Goal: Transaction & Acquisition: Purchase product/service

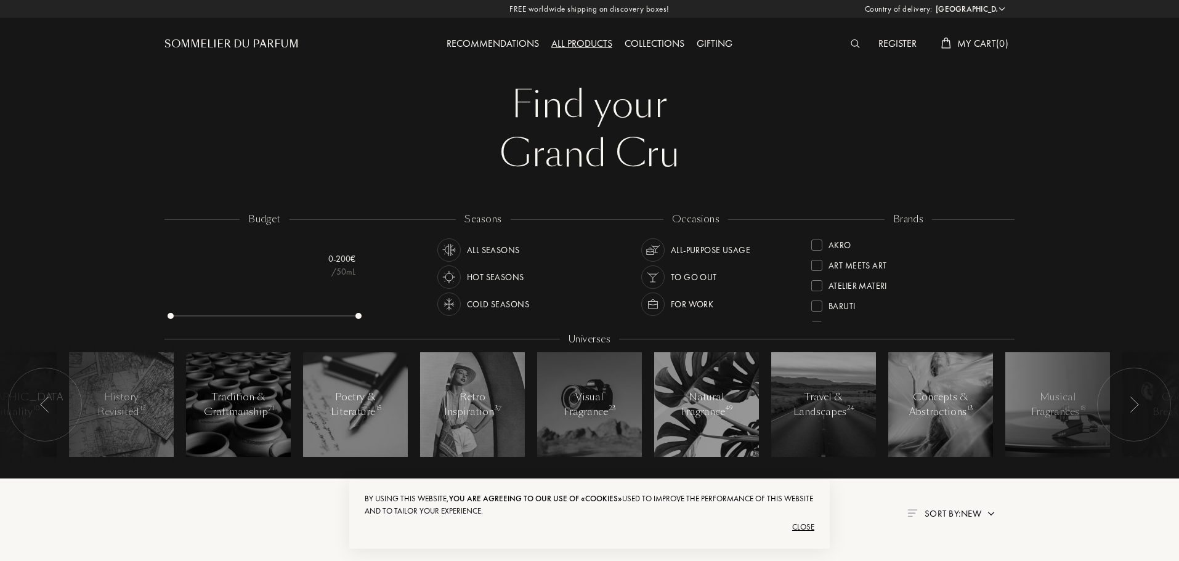
select select "FR"
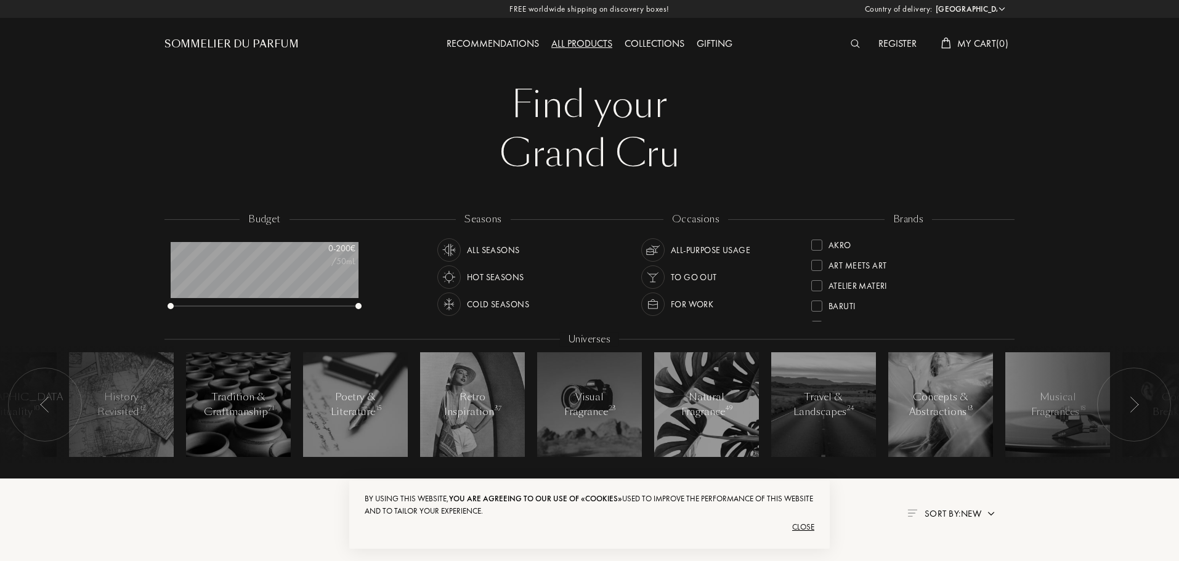
scroll to position [62, 188]
click at [801, 530] on div "Close" at bounding box center [590, 528] width 450 height 20
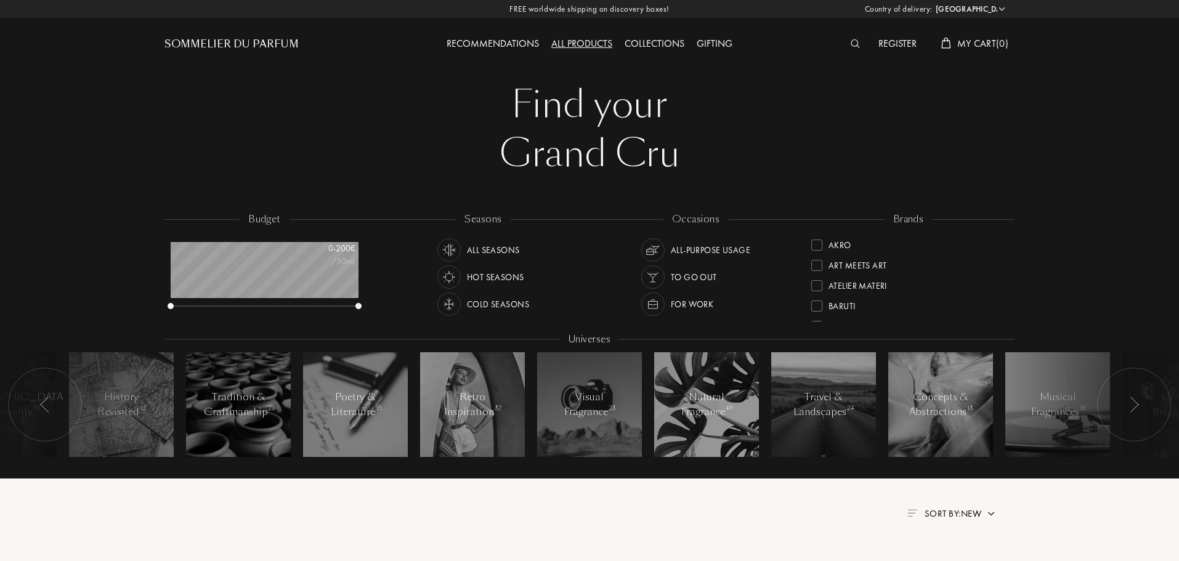
click at [1151, 230] on div "budget 0 - 200 € /50mL seasons All Seasons Hot Seasons Cold Seasons occasions A…" at bounding box center [589, 344] width 1183 height 270
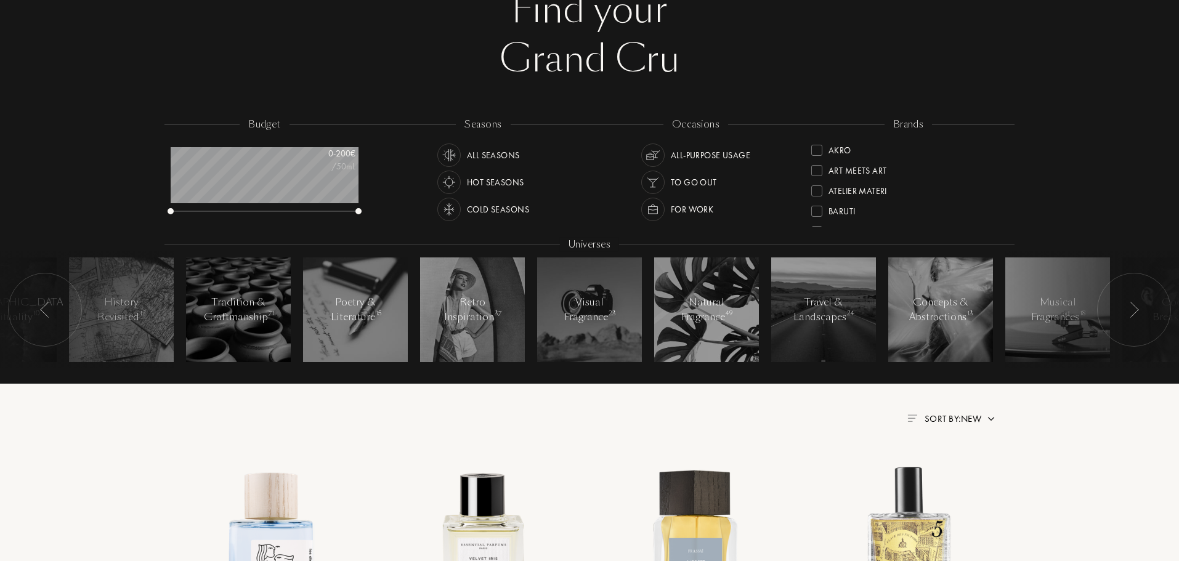
scroll to position [0, 0]
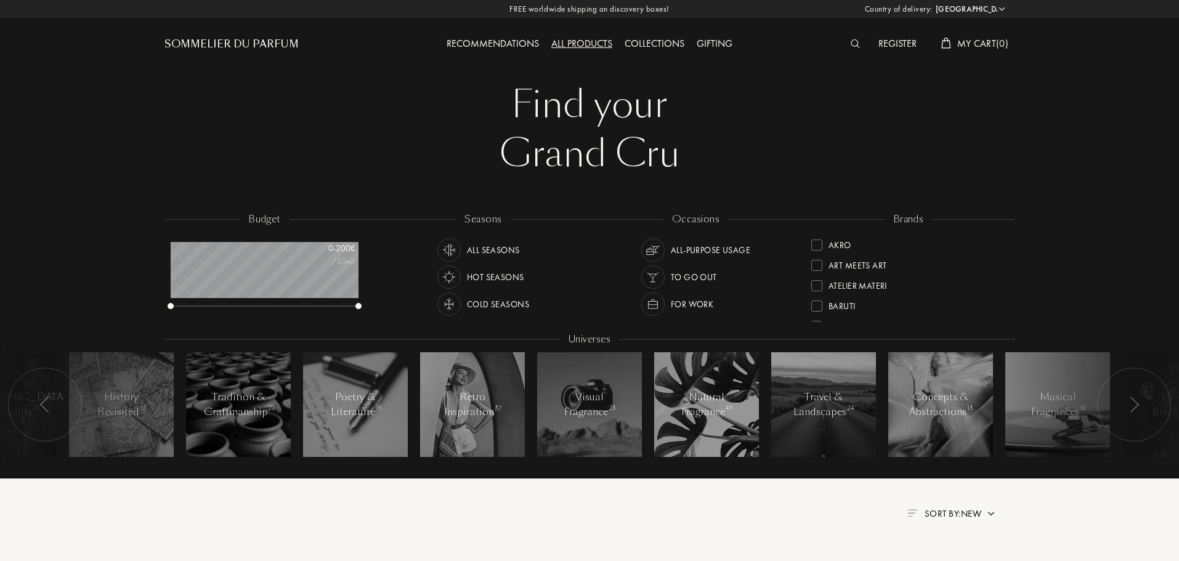
click at [487, 303] on div "Cold Seasons" at bounding box center [498, 304] width 62 height 23
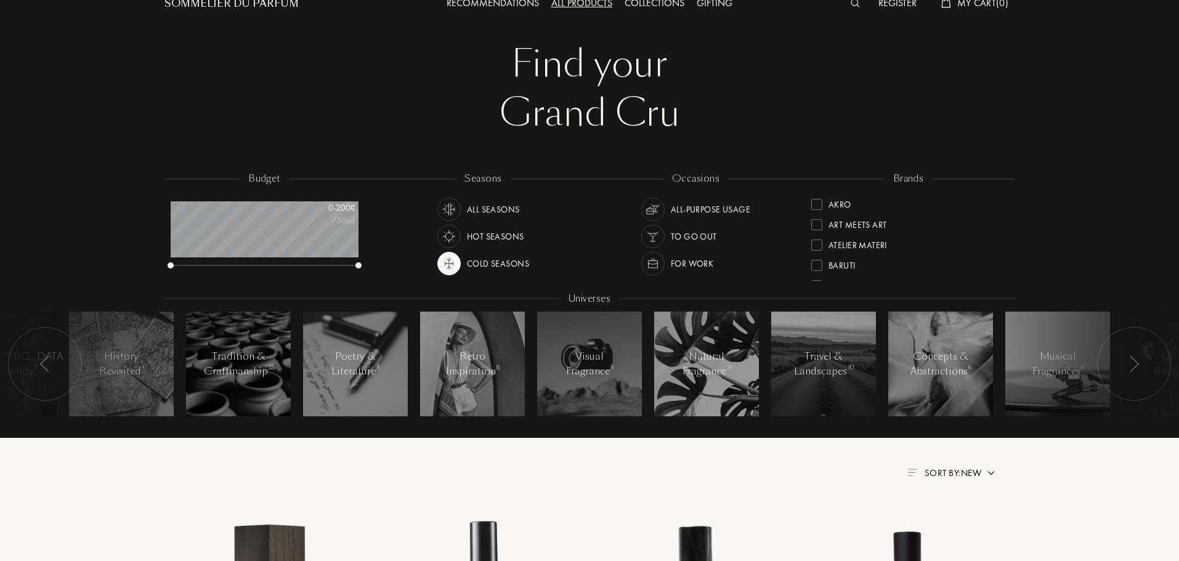
scroll to position [62, 0]
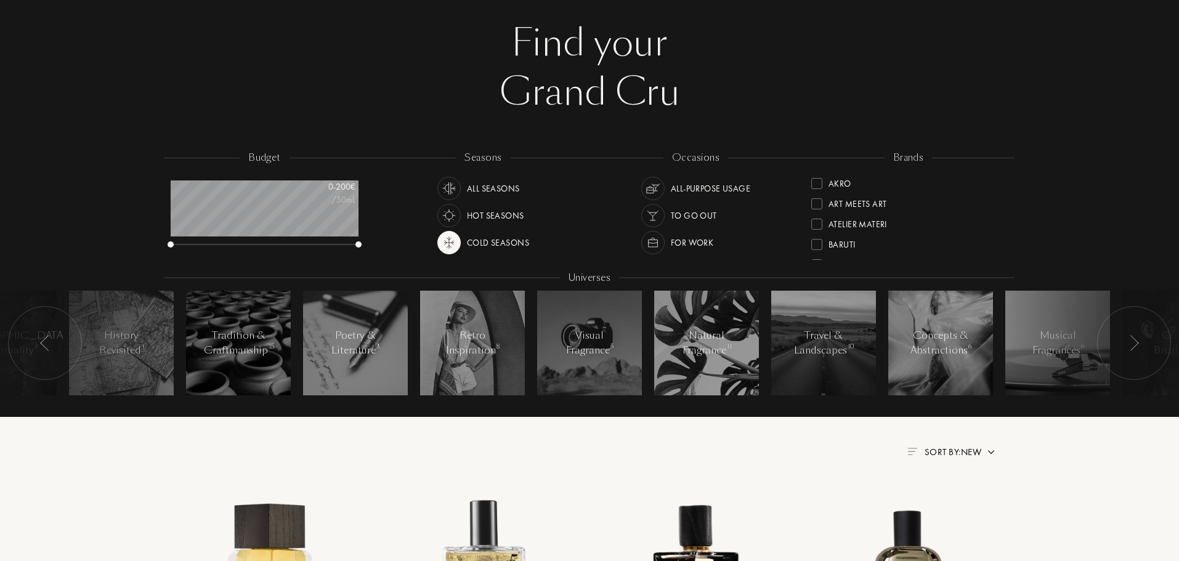
click at [675, 243] on div "For Work" at bounding box center [692, 242] width 43 height 23
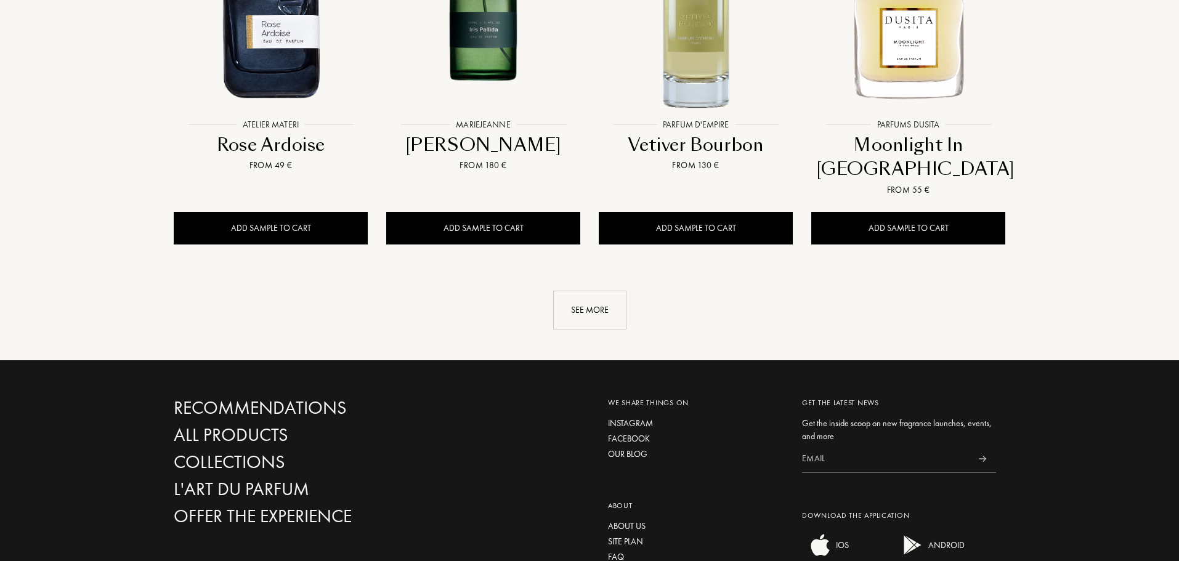
scroll to position [1479, 0]
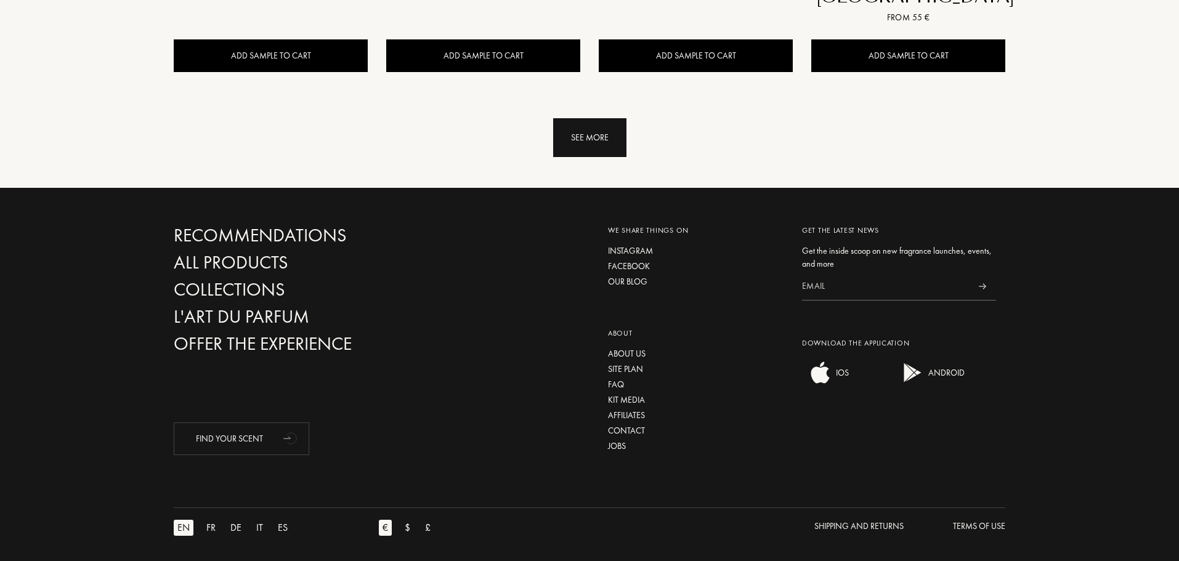
click at [584, 137] on div "See more" at bounding box center [589, 137] width 73 height 39
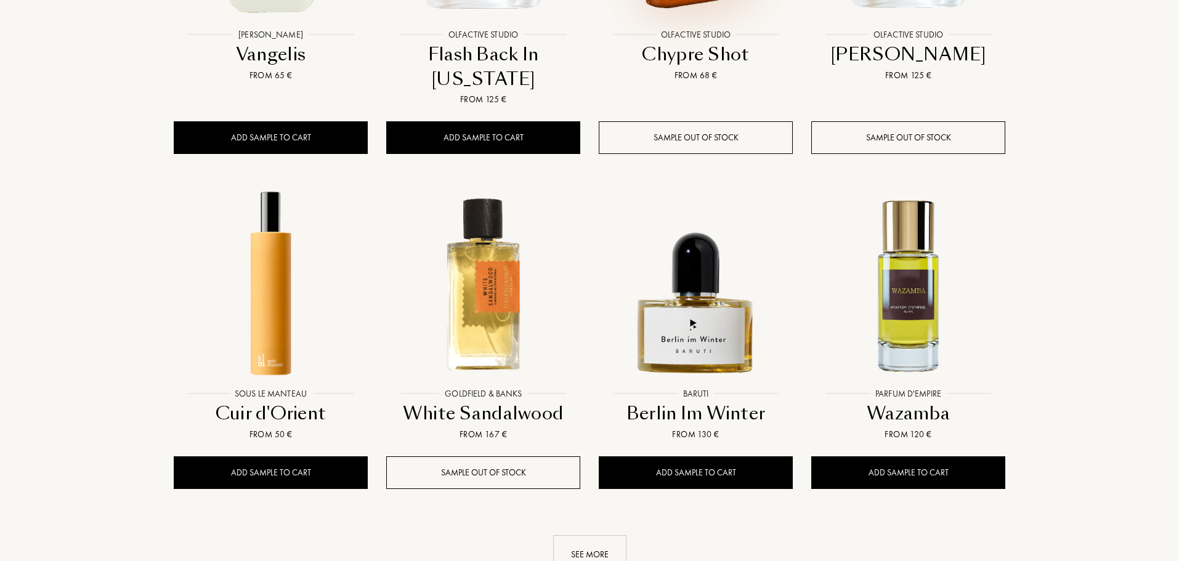
scroll to position [2095, 0]
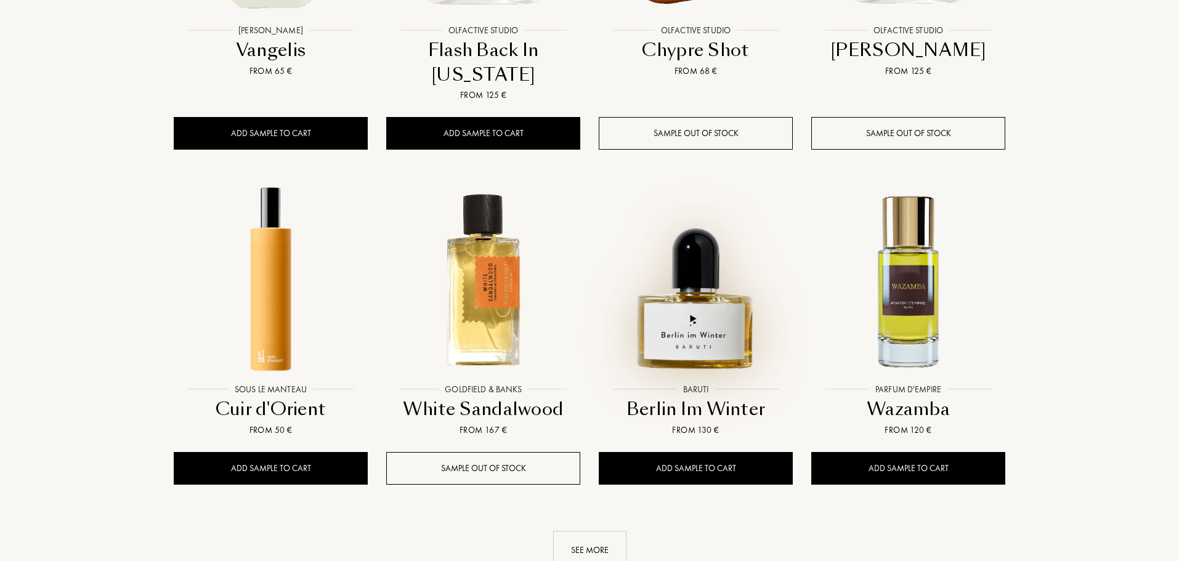
click at [709, 334] on img at bounding box center [696, 281] width 192 height 192
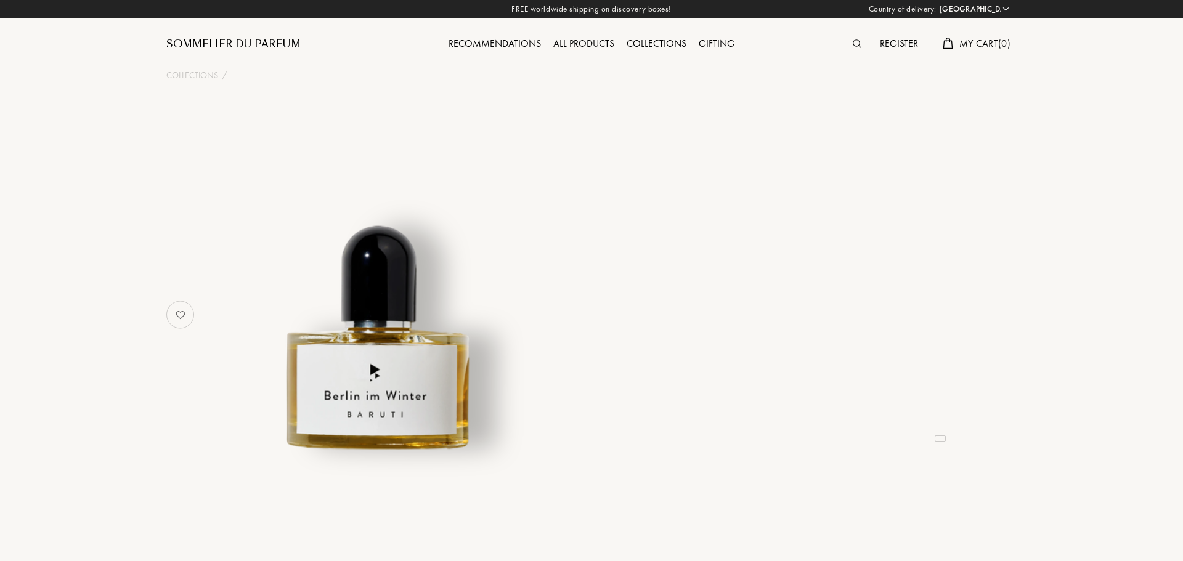
select select "FR"
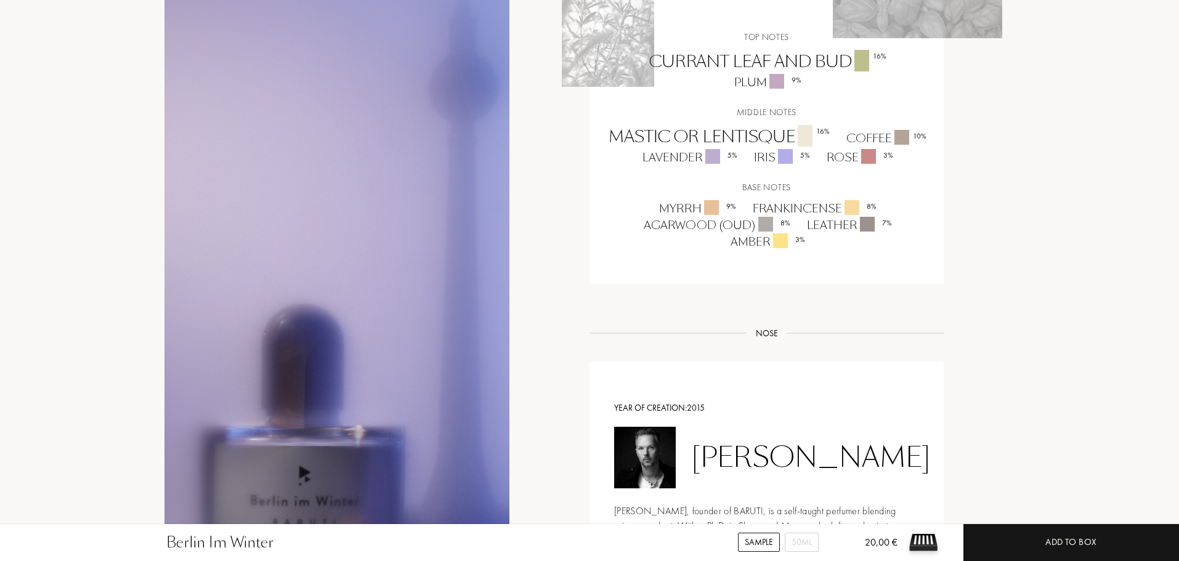
scroll to position [924, 0]
